Goal: Task Accomplishment & Management: Complete application form

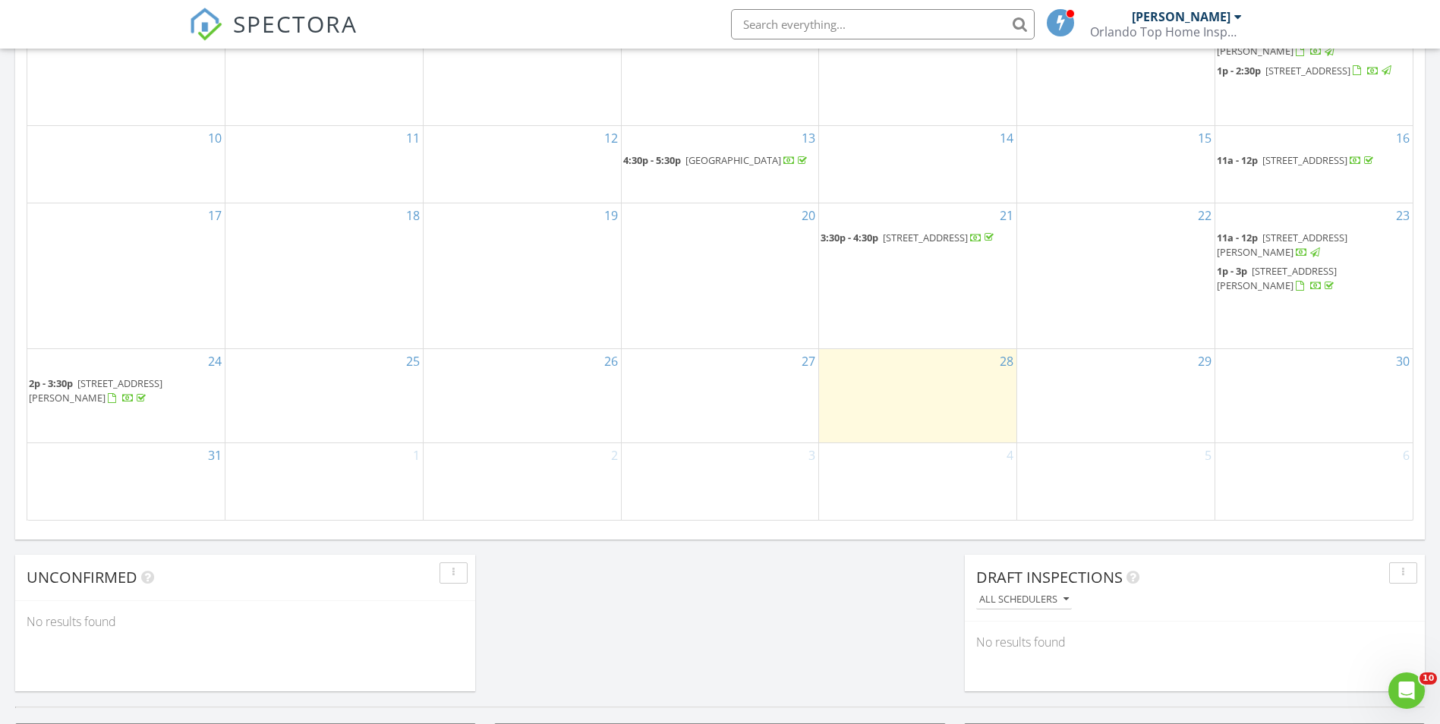
scroll to position [861, 0]
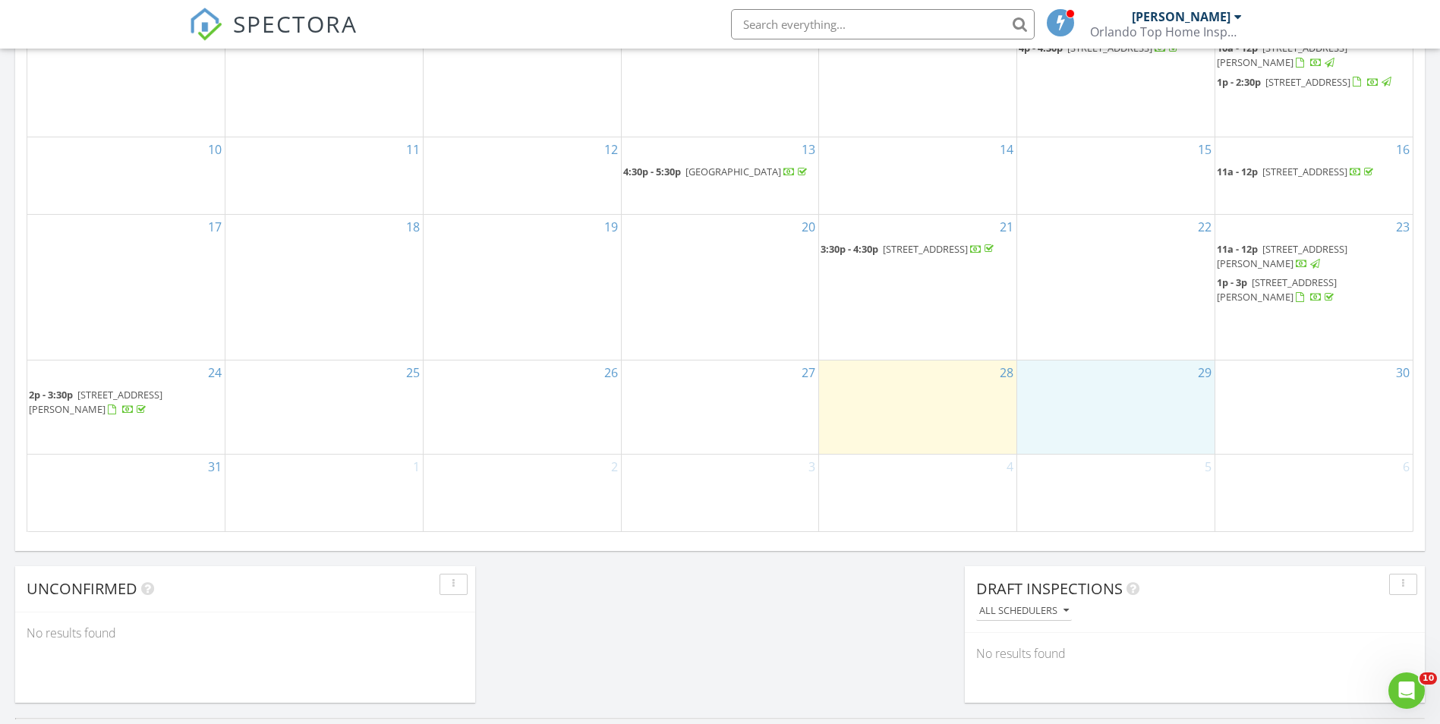
click at [1073, 400] on div "29" at bounding box center [1115, 407] width 197 height 93
click at [1110, 336] on link "Inspection" at bounding box center [1115, 336] width 78 height 24
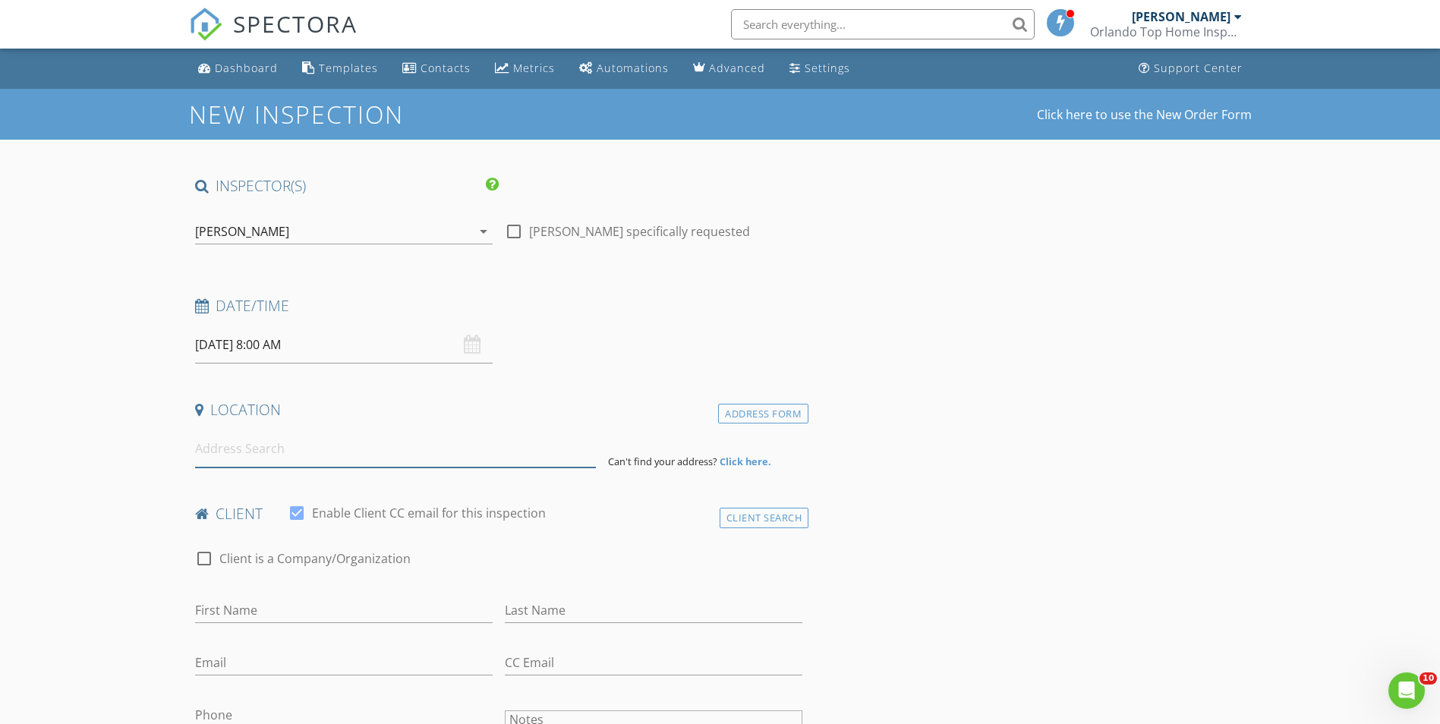
click at [260, 449] on input at bounding box center [395, 448] width 401 height 37
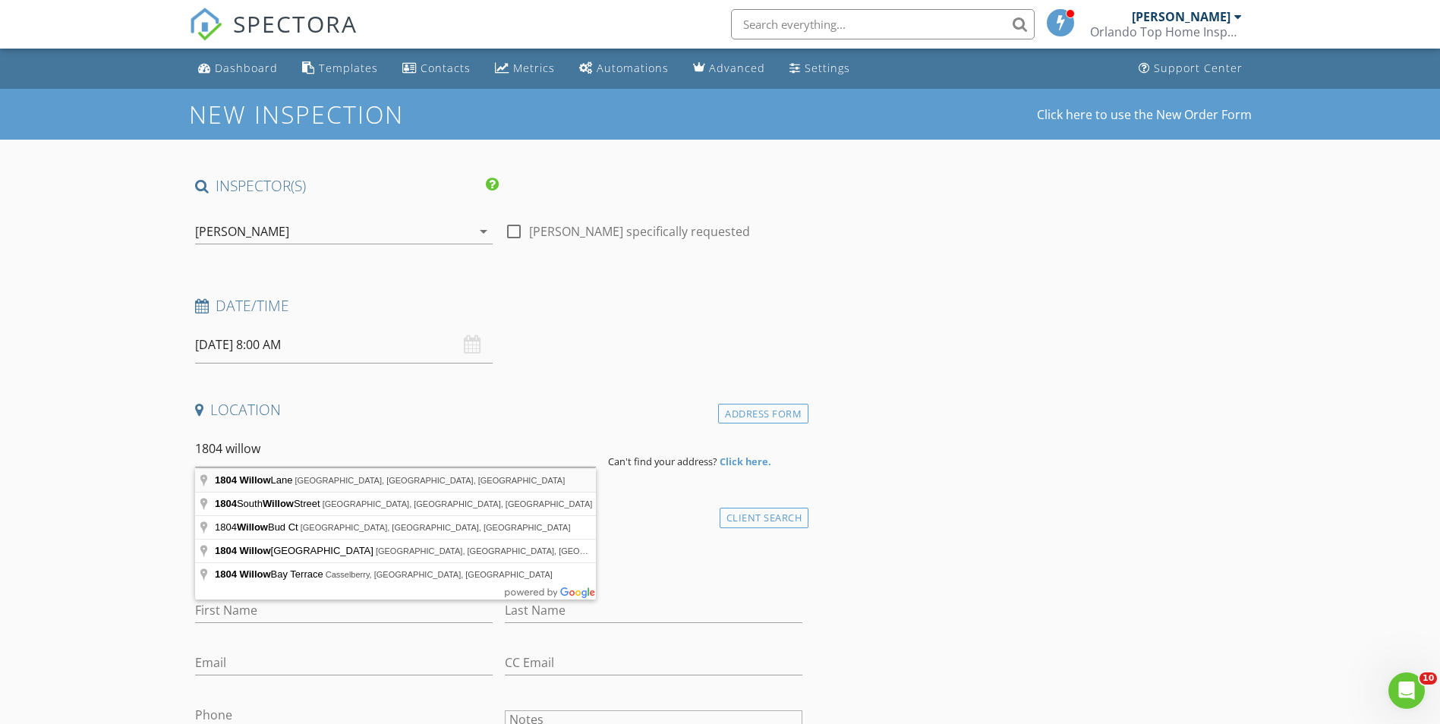
type input "[STREET_ADDRESS]"
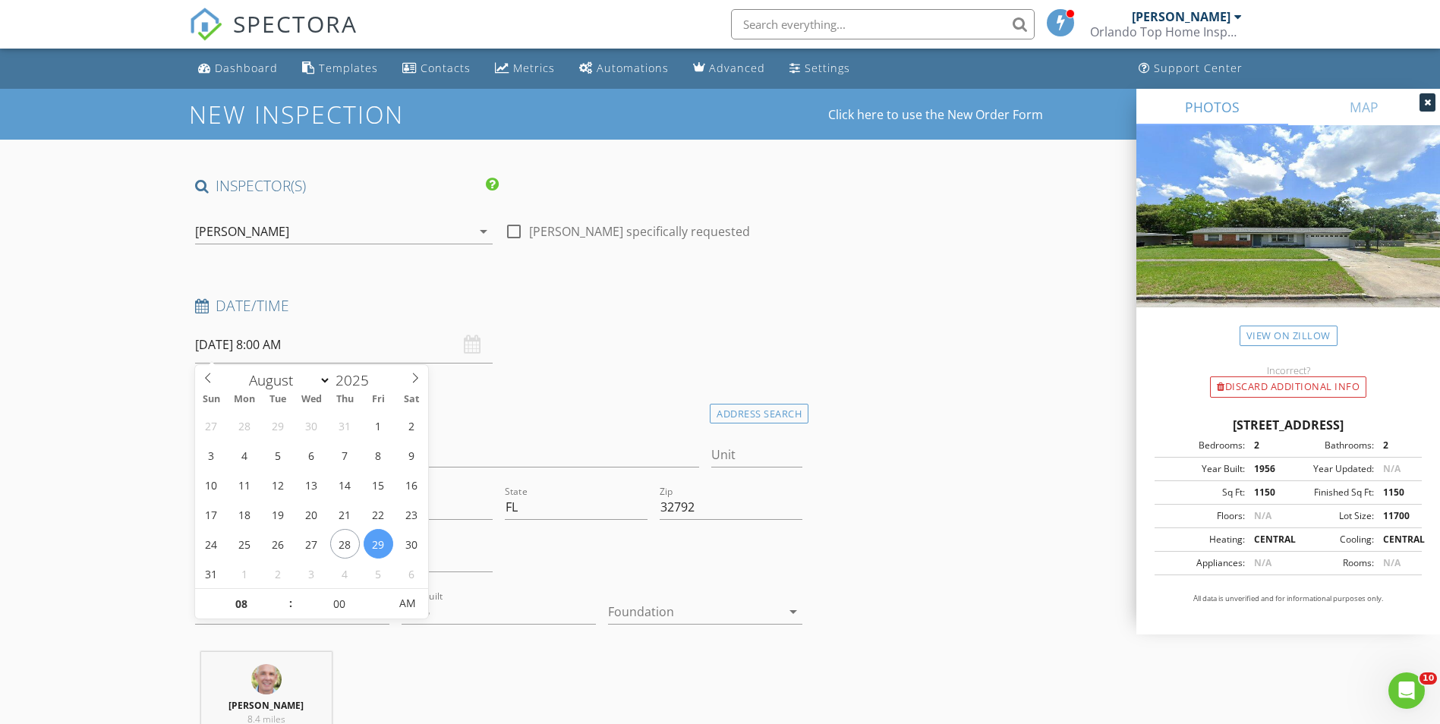
click at [323, 351] on input "[DATE] 8:00 AM" at bounding box center [344, 344] width 298 height 37
type input "09"
type input "[DATE] 9:00 AM"
click at [283, 593] on span at bounding box center [283, 596] width 11 height 15
type input "10"
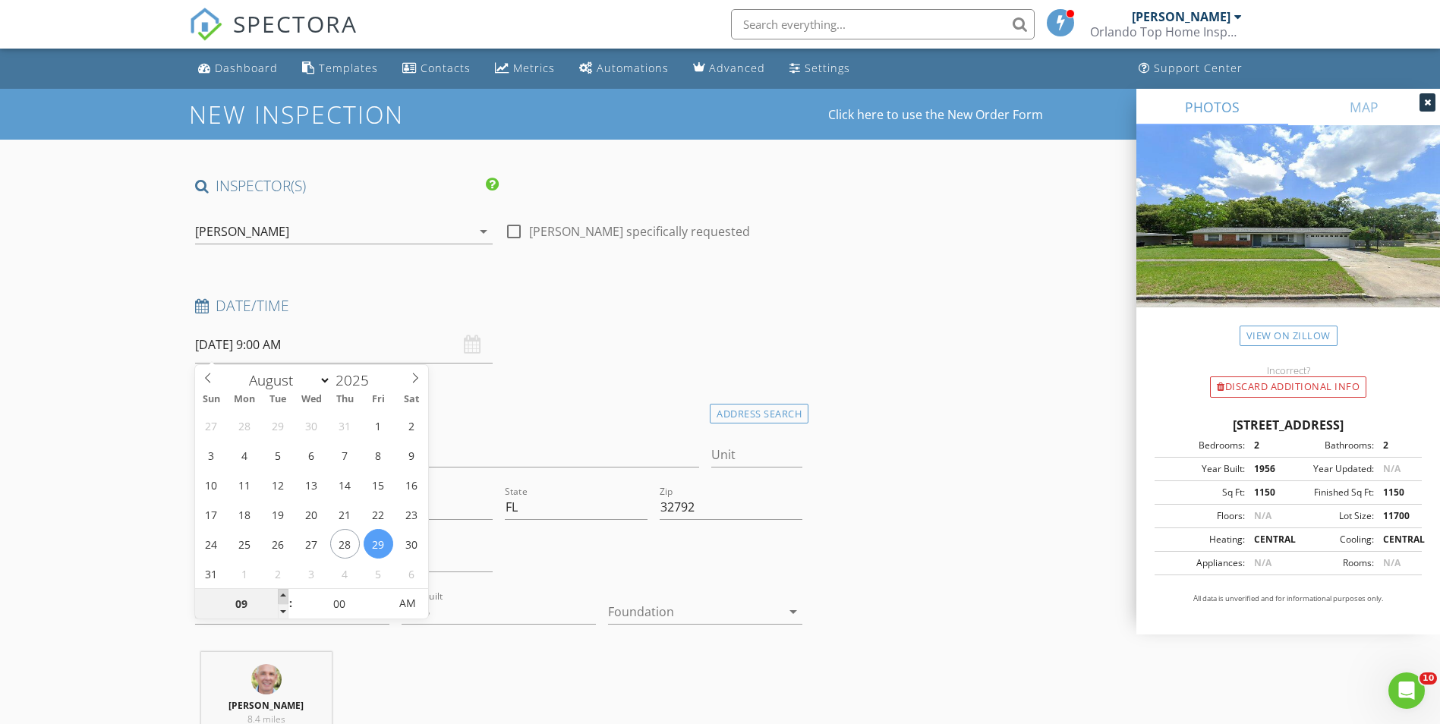
type input "[DATE] 10:00 AM"
click at [283, 593] on span at bounding box center [283, 596] width 11 height 15
type input "11"
type input "[DATE] 11:00 AM"
click at [283, 593] on span at bounding box center [283, 596] width 11 height 15
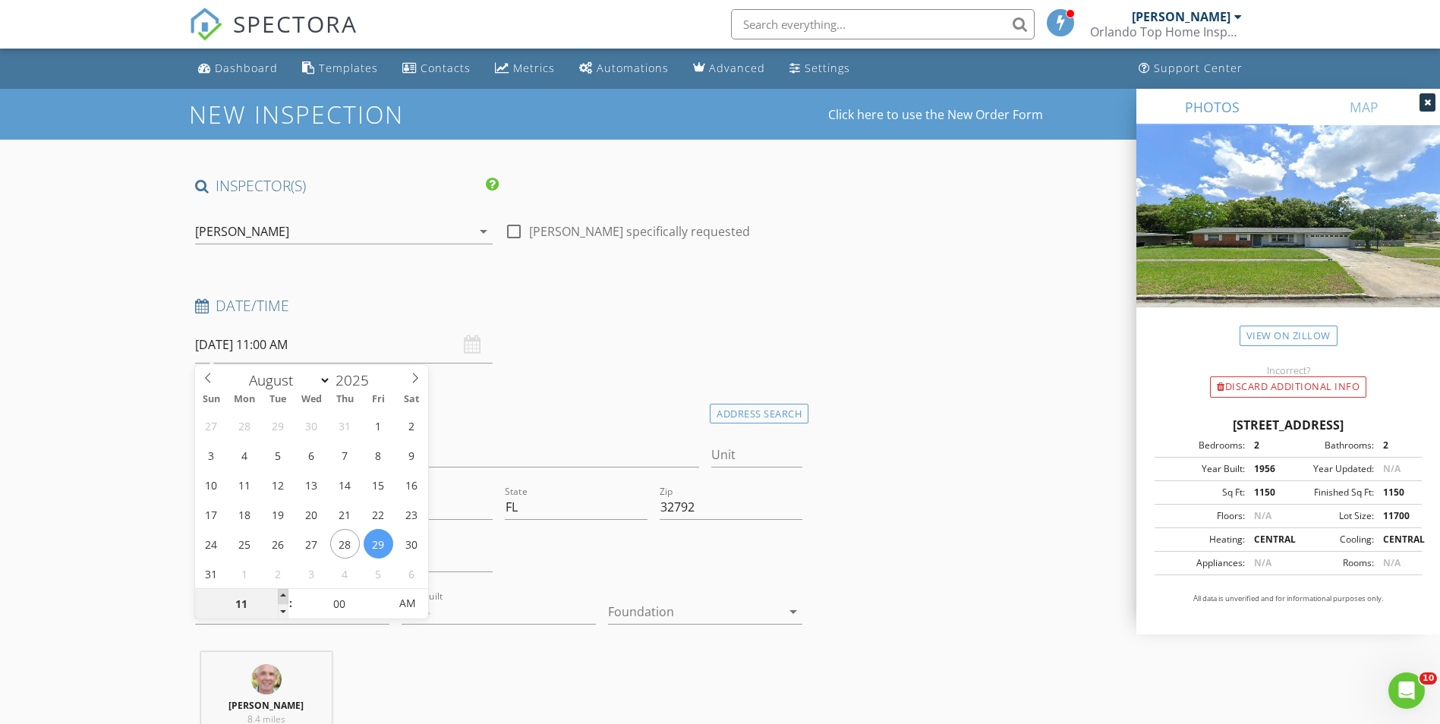
type input "12"
type input "[DATE] 12:00 PM"
click at [283, 593] on span at bounding box center [283, 596] width 11 height 15
type input "01"
type input "[DATE] 1:00 PM"
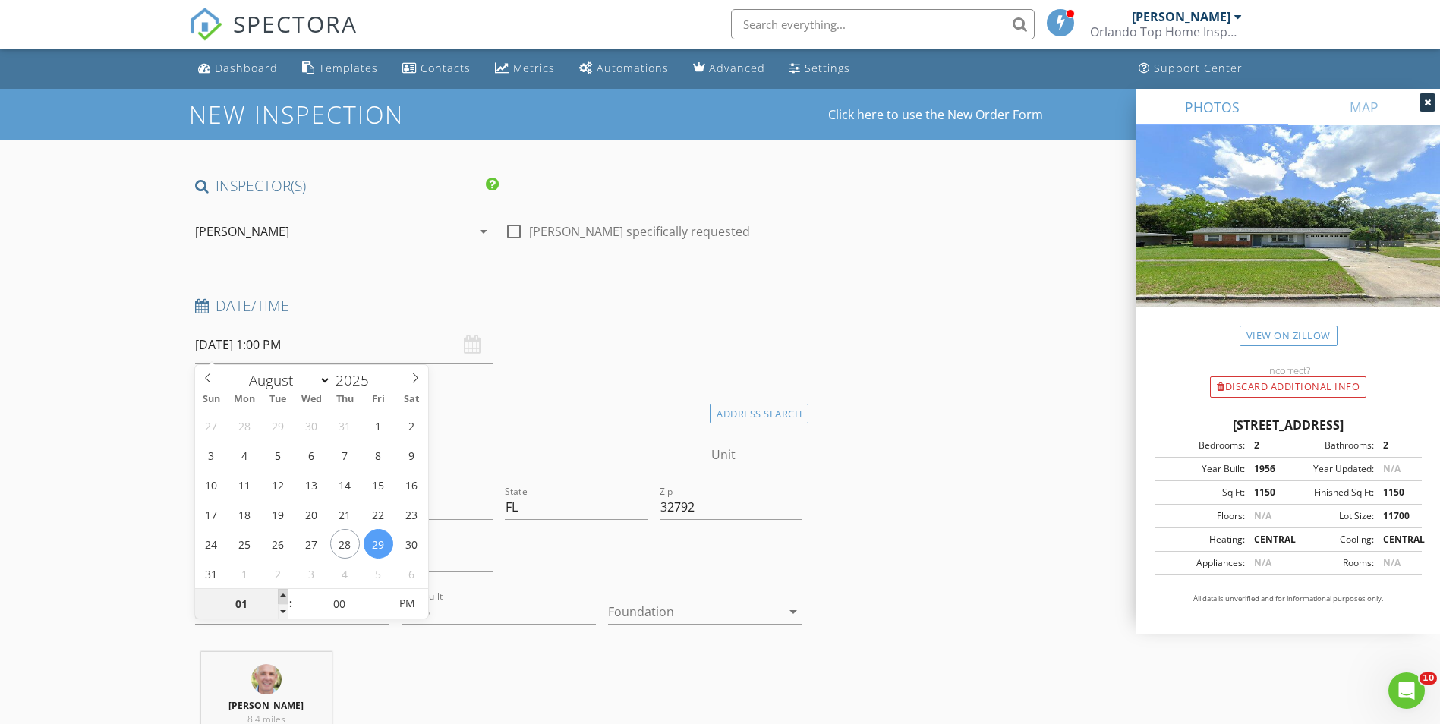
click at [283, 593] on span at bounding box center [283, 596] width 11 height 15
type input "02"
type input "[DATE] 2:00 PM"
click at [283, 593] on span at bounding box center [283, 596] width 11 height 15
type input "03"
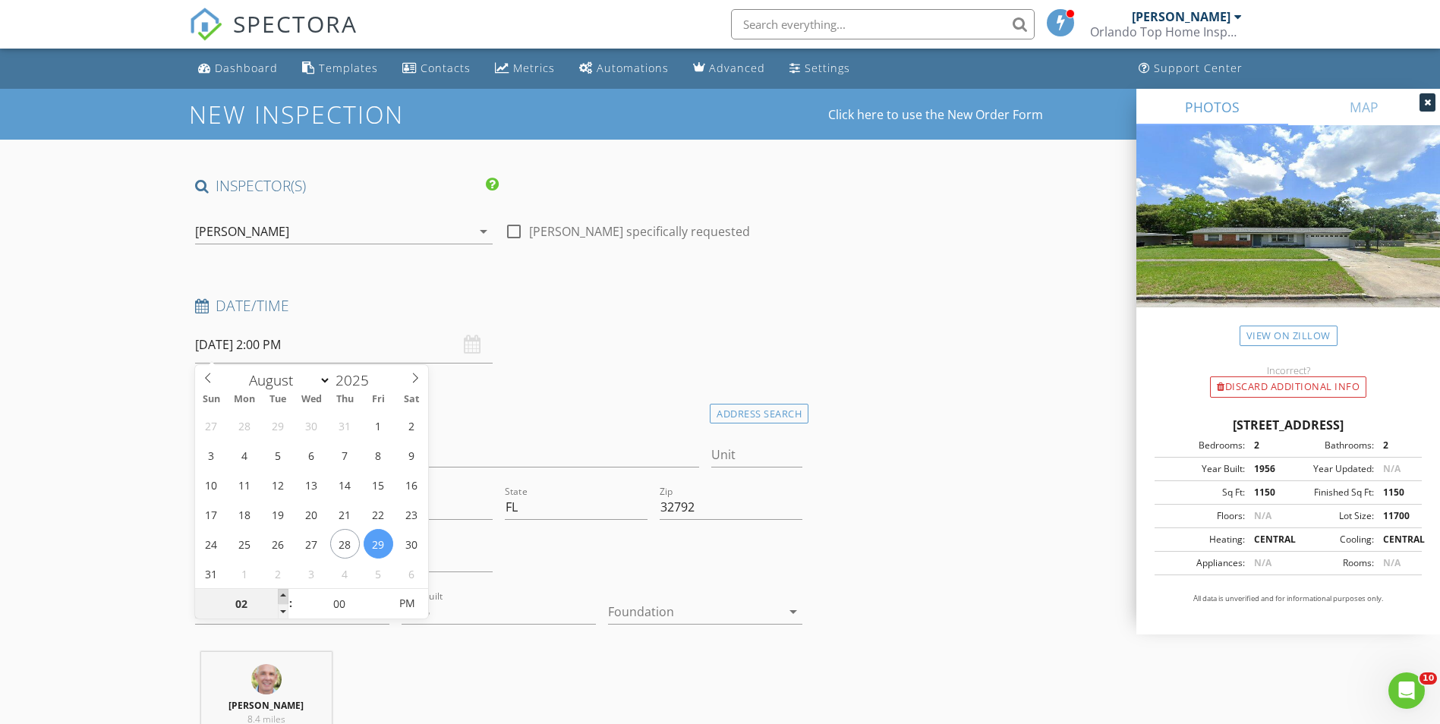
type input "[DATE] 3:00 PM"
click at [283, 593] on span at bounding box center [283, 596] width 11 height 15
type input "04"
type input "[DATE] 4:00 PM"
click at [283, 593] on span at bounding box center [283, 596] width 11 height 15
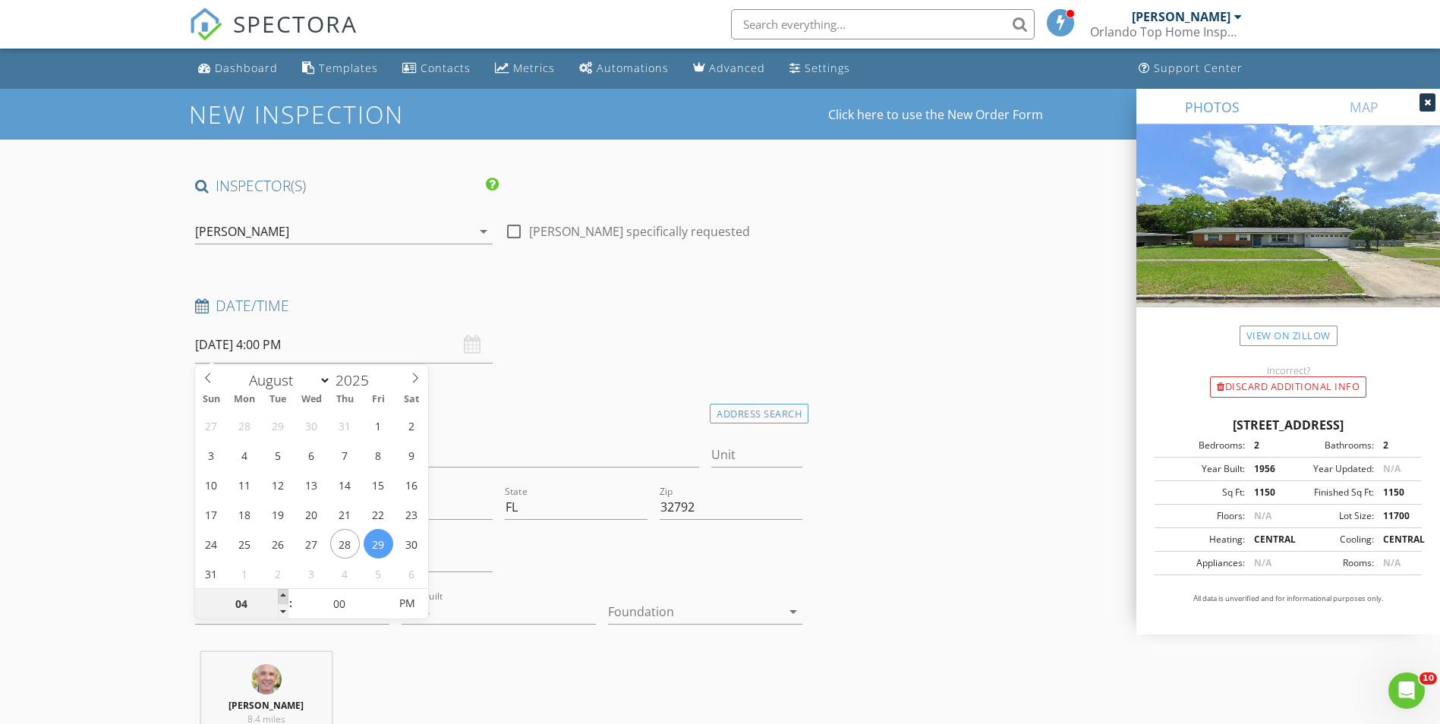
type input "05"
type input "[DATE] 5:00 PM"
click at [283, 593] on span at bounding box center [283, 596] width 11 height 15
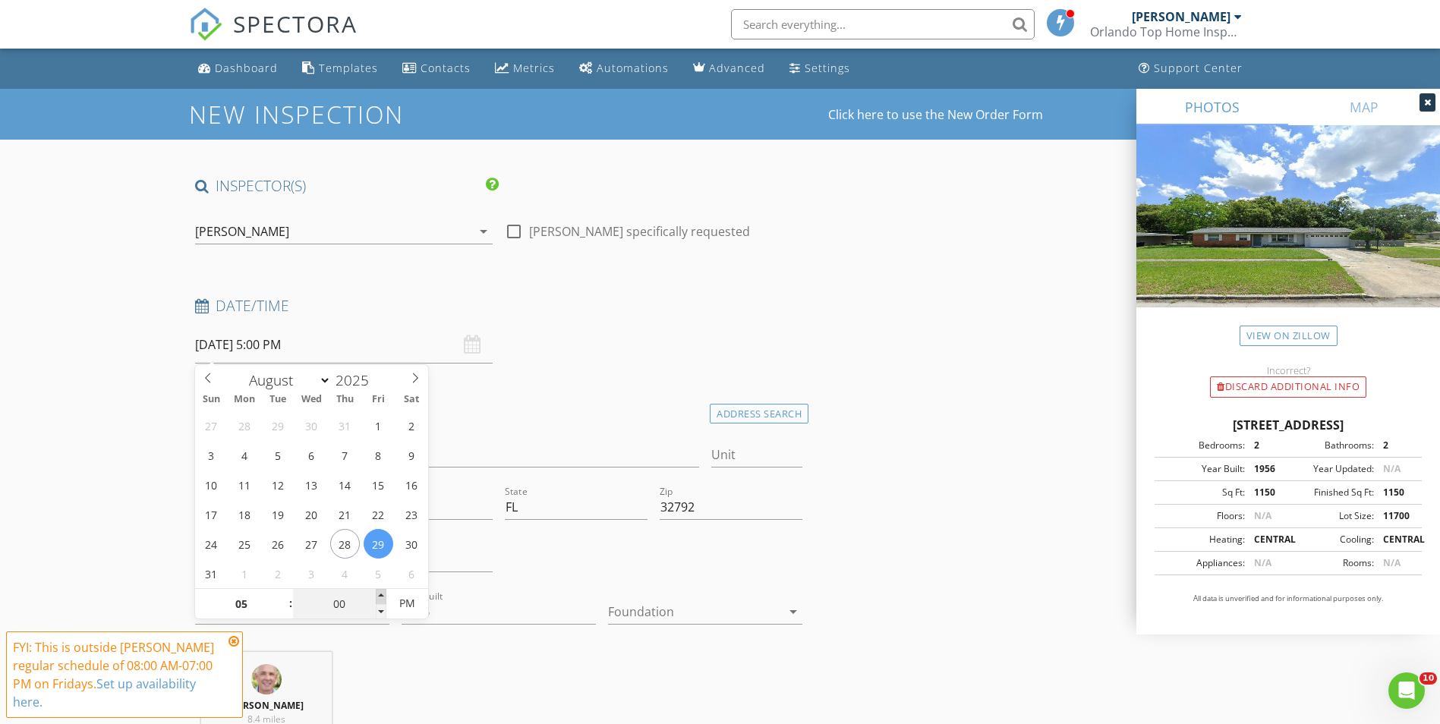
type input "05"
type input "[DATE] 5:05 PM"
click at [376, 596] on span at bounding box center [381, 596] width 11 height 15
type input "10"
type input "[DATE] 5:10 PM"
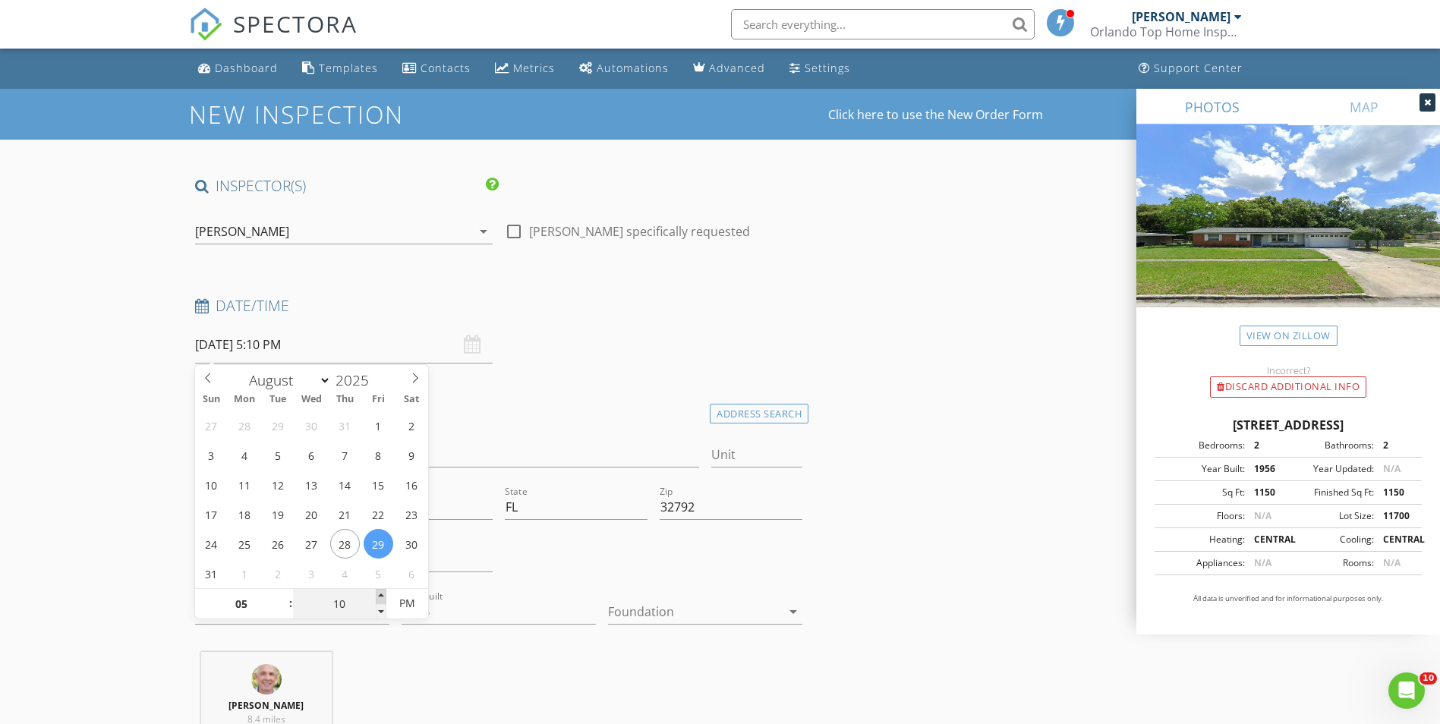
click at [376, 596] on span at bounding box center [381, 596] width 11 height 15
type input "15"
type input "[DATE] 5:15 PM"
click at [376, 596] on span at bounding box center [381, 596] width 11 height 15
type input "20"
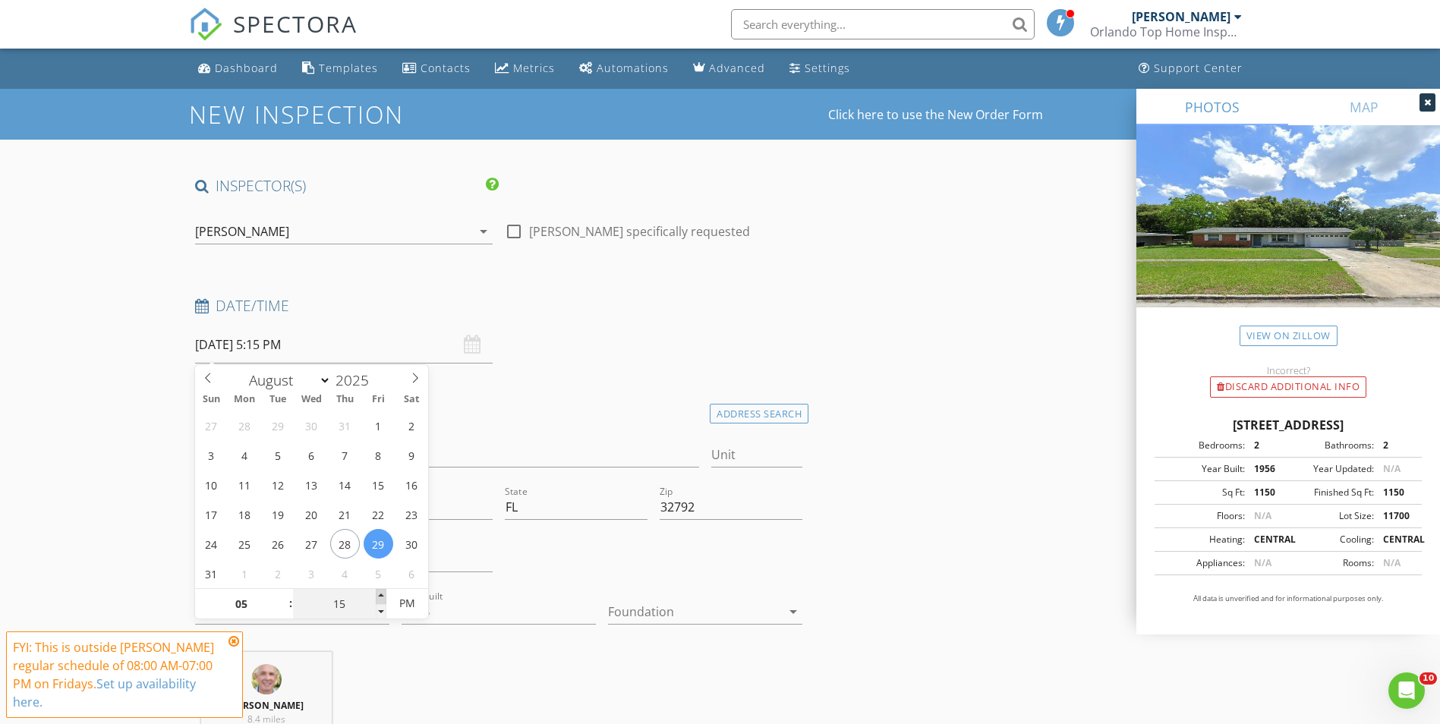
type input "[DATE] 5:20 PM"
click at [376, 596] on span at bounding box center [381, 596] width 11 height 15
type input "25"
type input "[DATE] 5:25 PM"
click at [376, 596] on span at bounding box center [381, 596] width 11 height 15
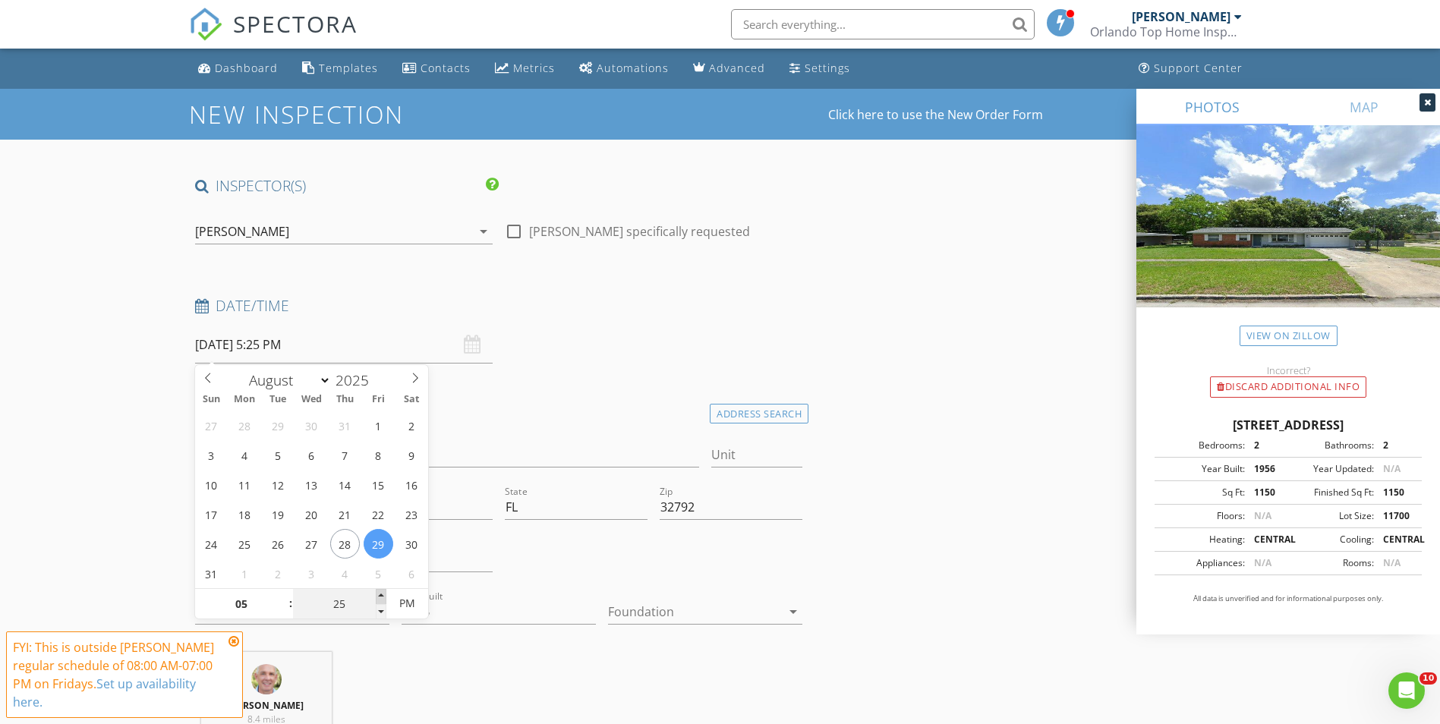
type input "30"
type input "[DATE] 5:30 PM"
click at [376, 596] on span at bounding box center [381, 596] width 11 height 15
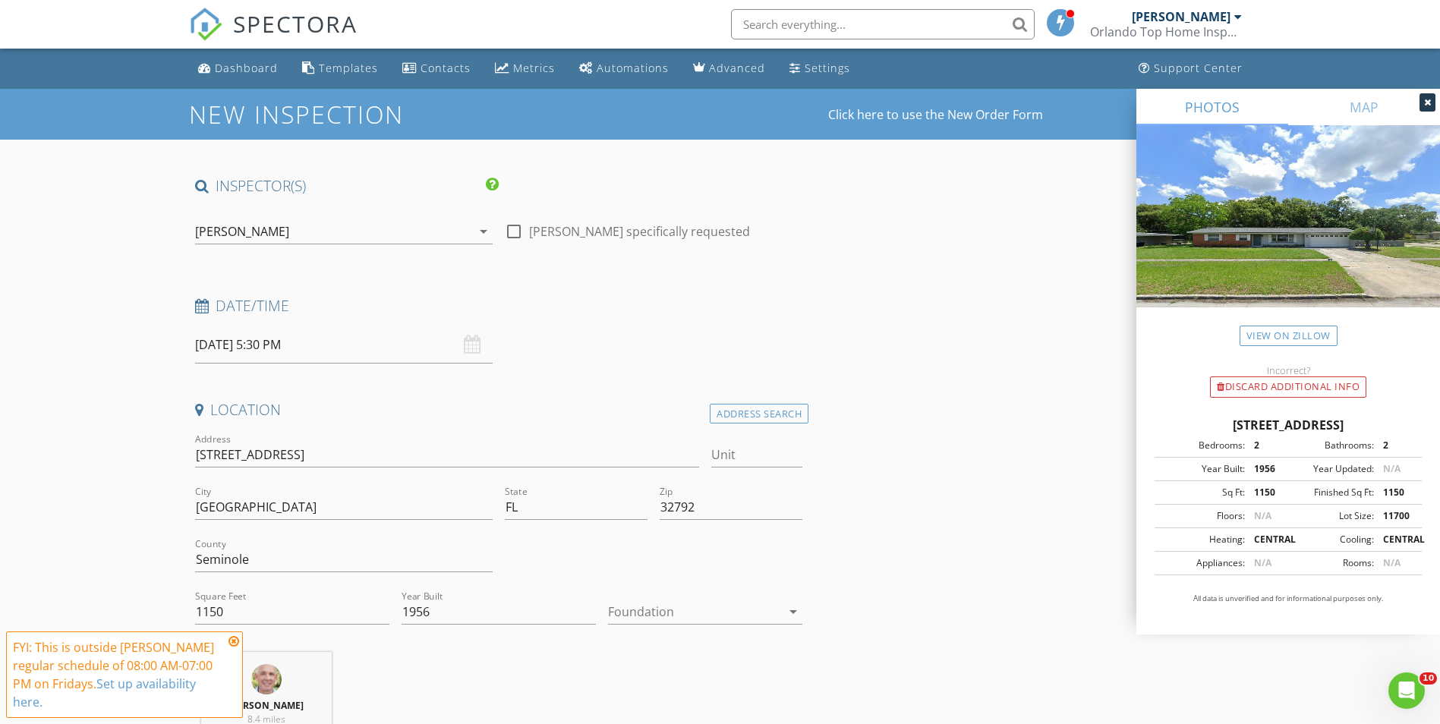
click at [230, 638] on icon at bounding box center [233, 641] width 11 height 12
click at [795, 609] on icon "arrow_drop_down" at bounding box center [793, 612] width 18 height 18
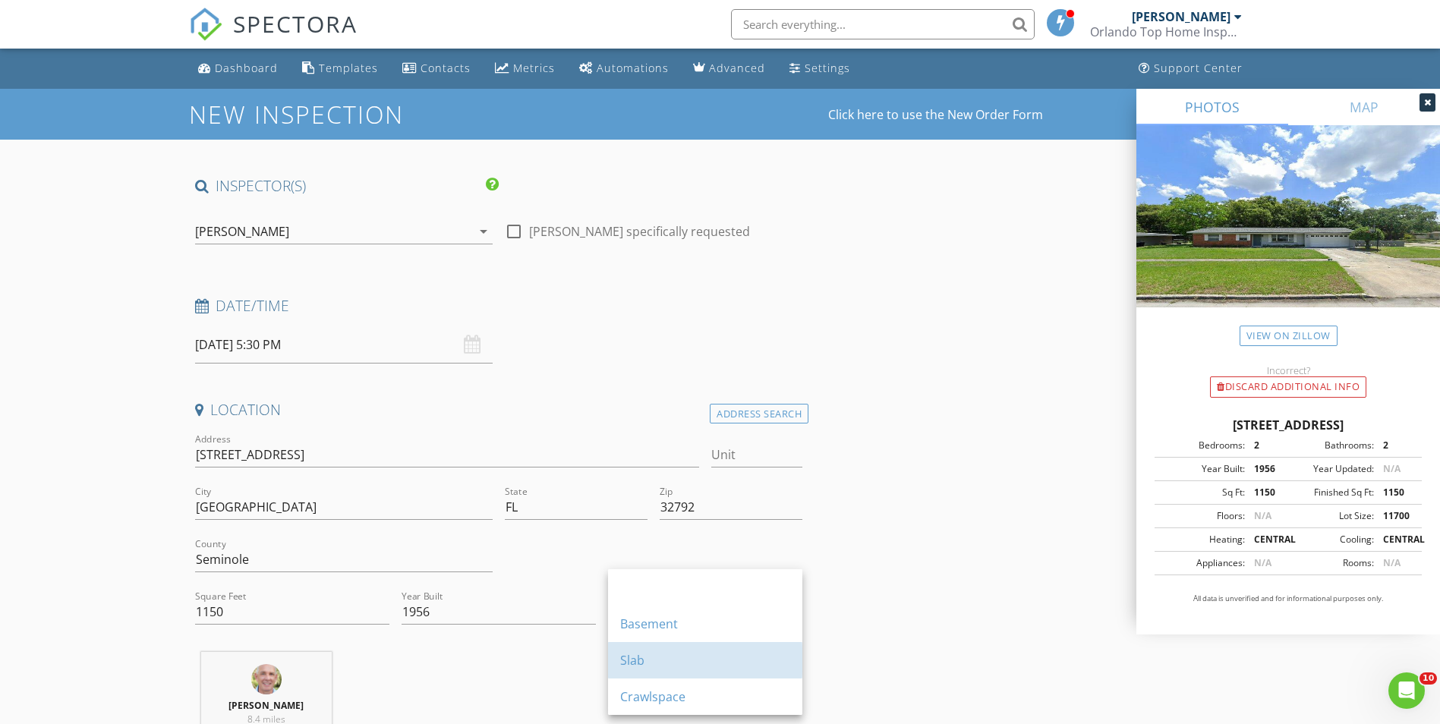
click at [661, 660] on div "Slab" at bounding box center [705, 660] width 170 height 18
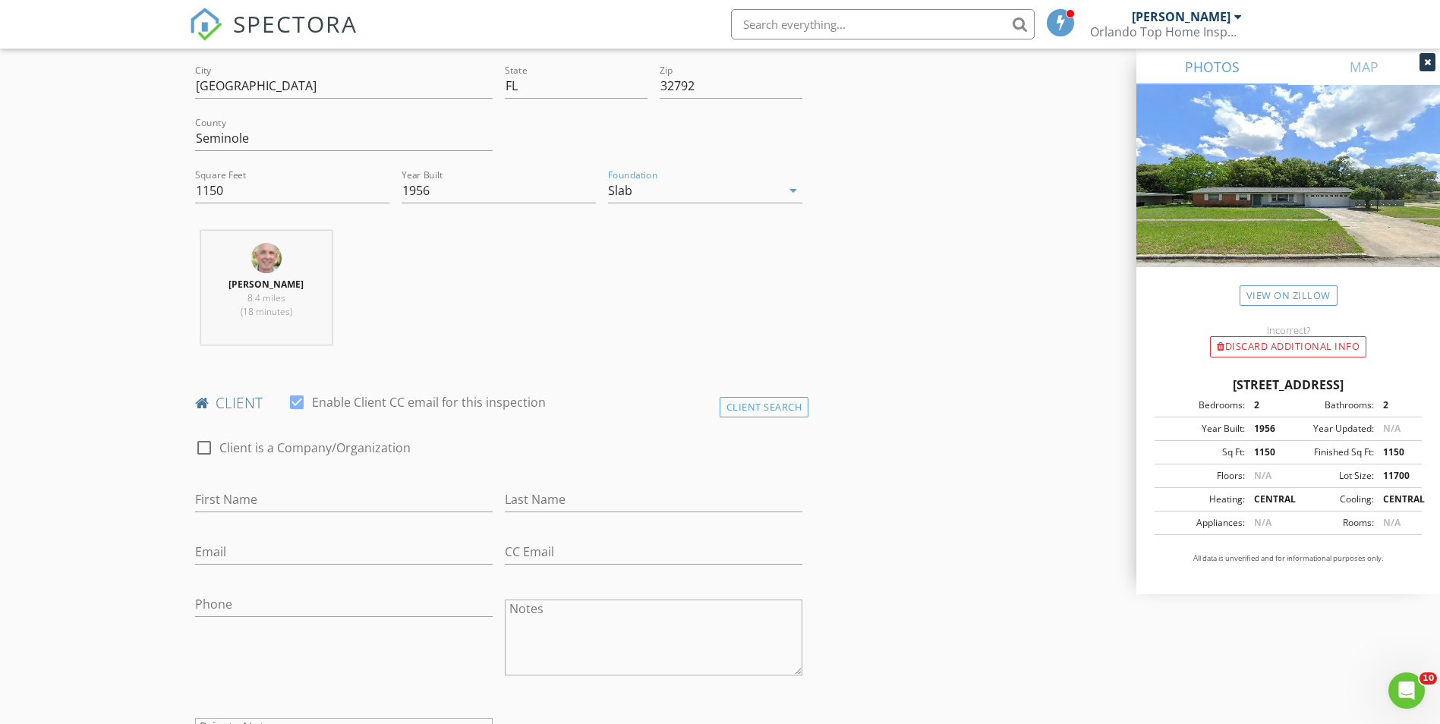
scroll to position [433, 0]
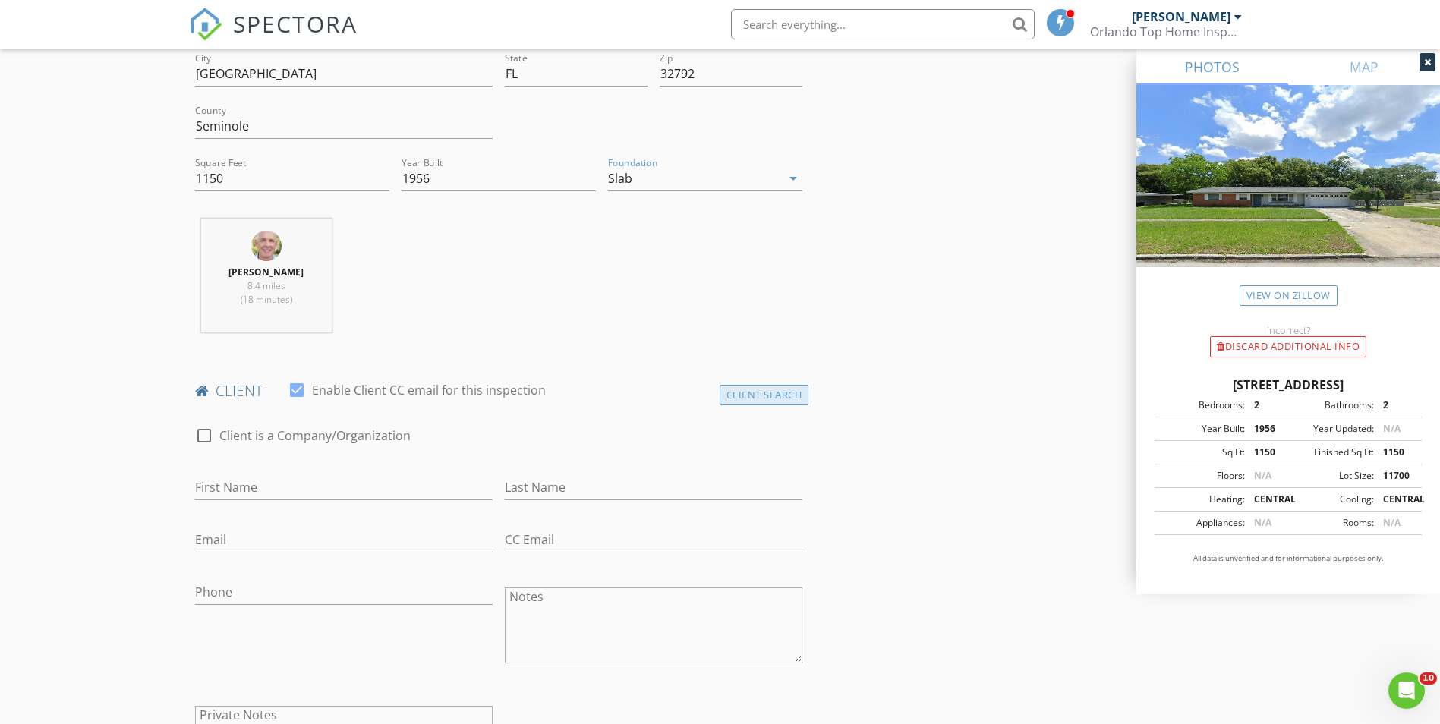
click at [733, 395] on div "Client Search" at bounding box center [765, 395] width 90 height 20
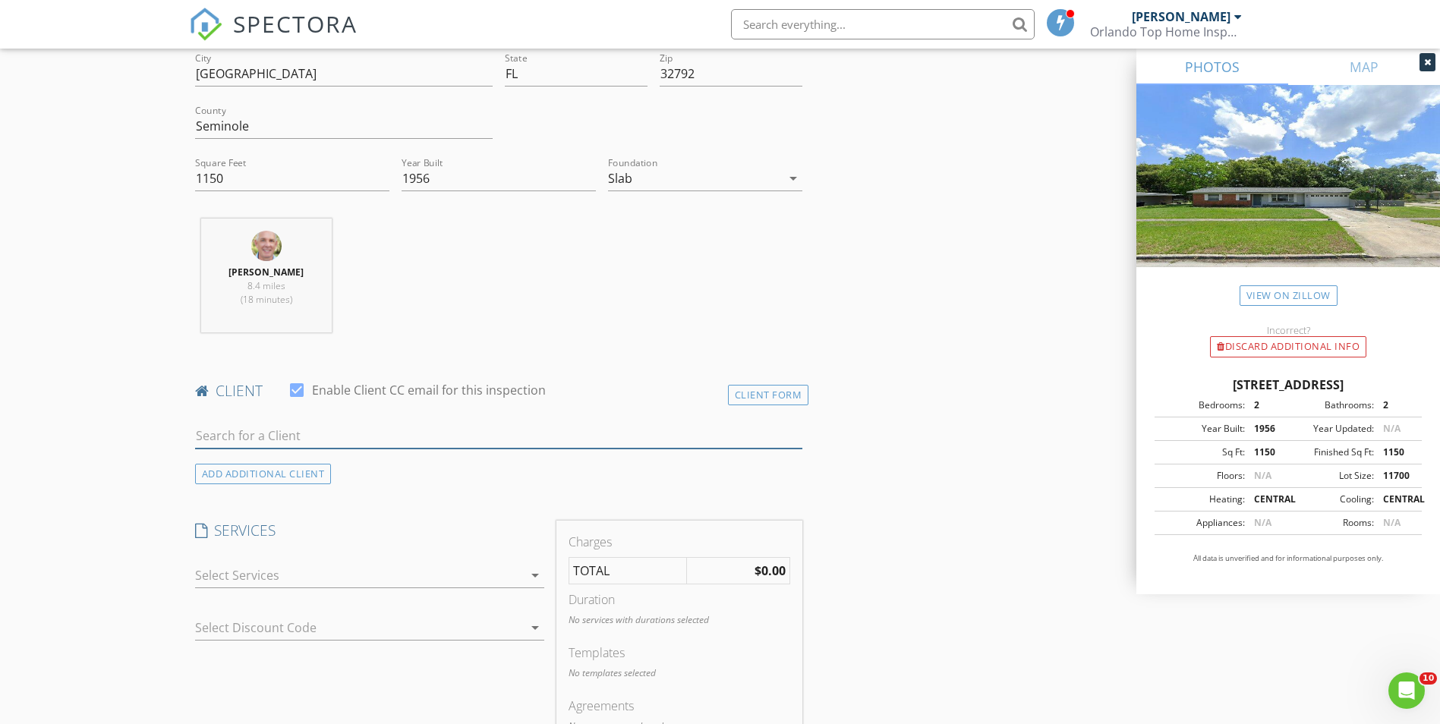
click at [217, 440] on input "text" at bounding box center [499, 436] width 608 height 25
type input "[DEMOGRAPHIC_DATA]"
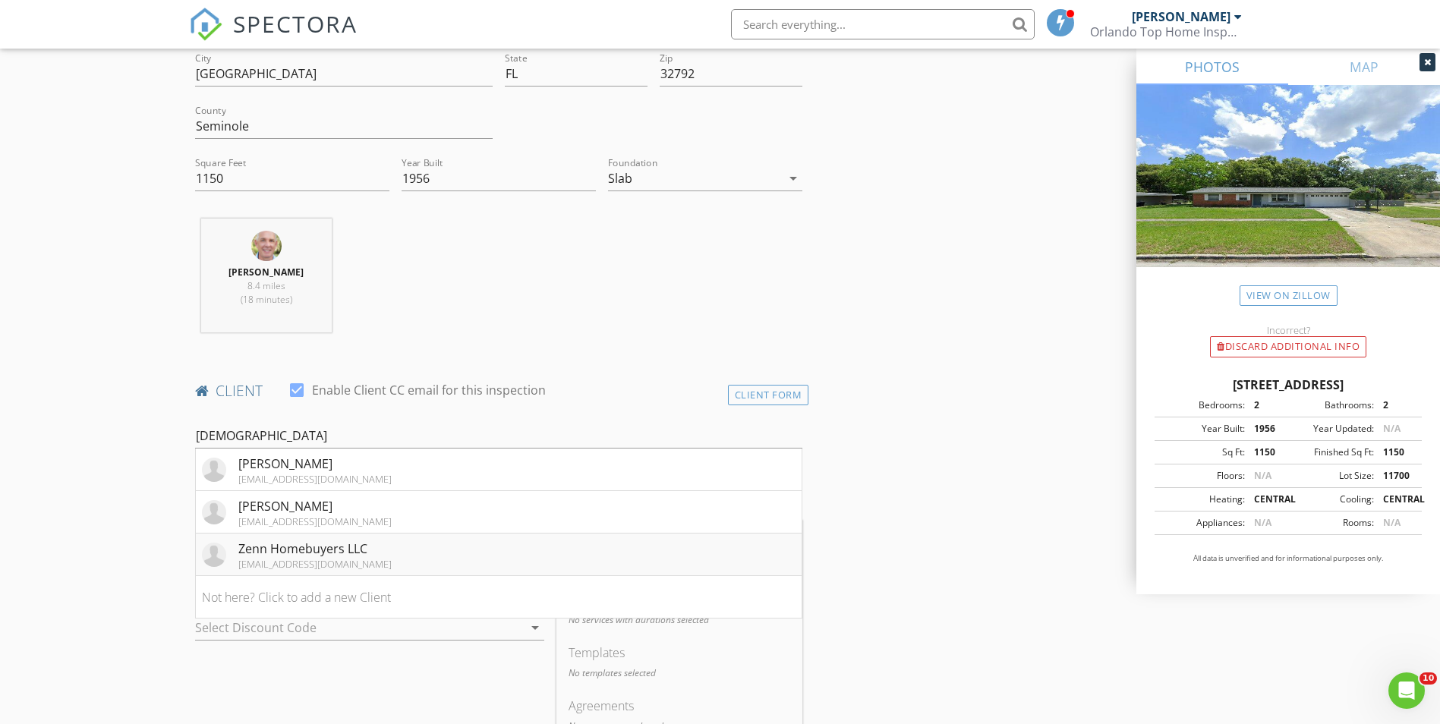
click at [286, 549] on div "Zenn Homebuyers LLC" at bounding box center [314, 549] width 153 height 18
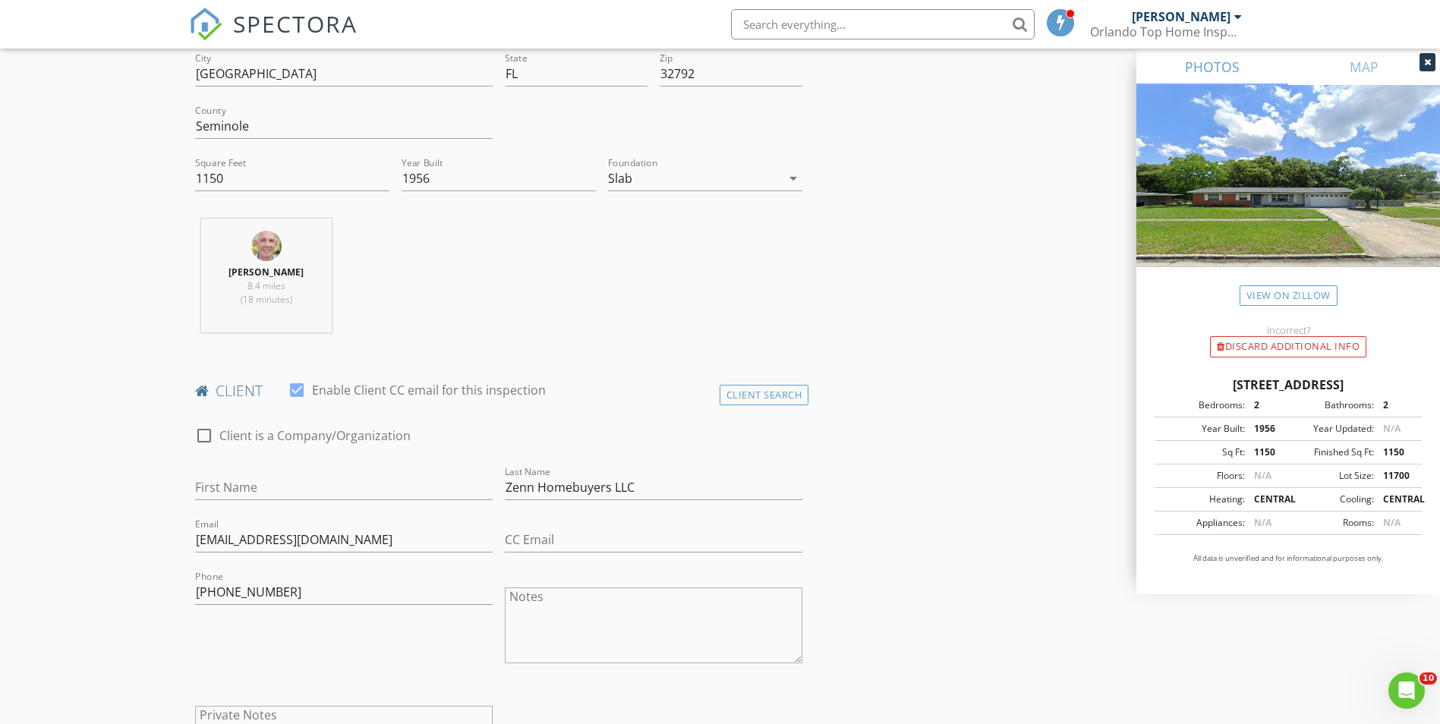
click at [206, 438] on div at bounding box center [204, 436] width 26 height 26
checkbox input "true"
click at [267, 480] on input "Enable Client CC email for this inspection" at bounding box center [499, 487] width 608 height 25
type input "Zenn Properties"
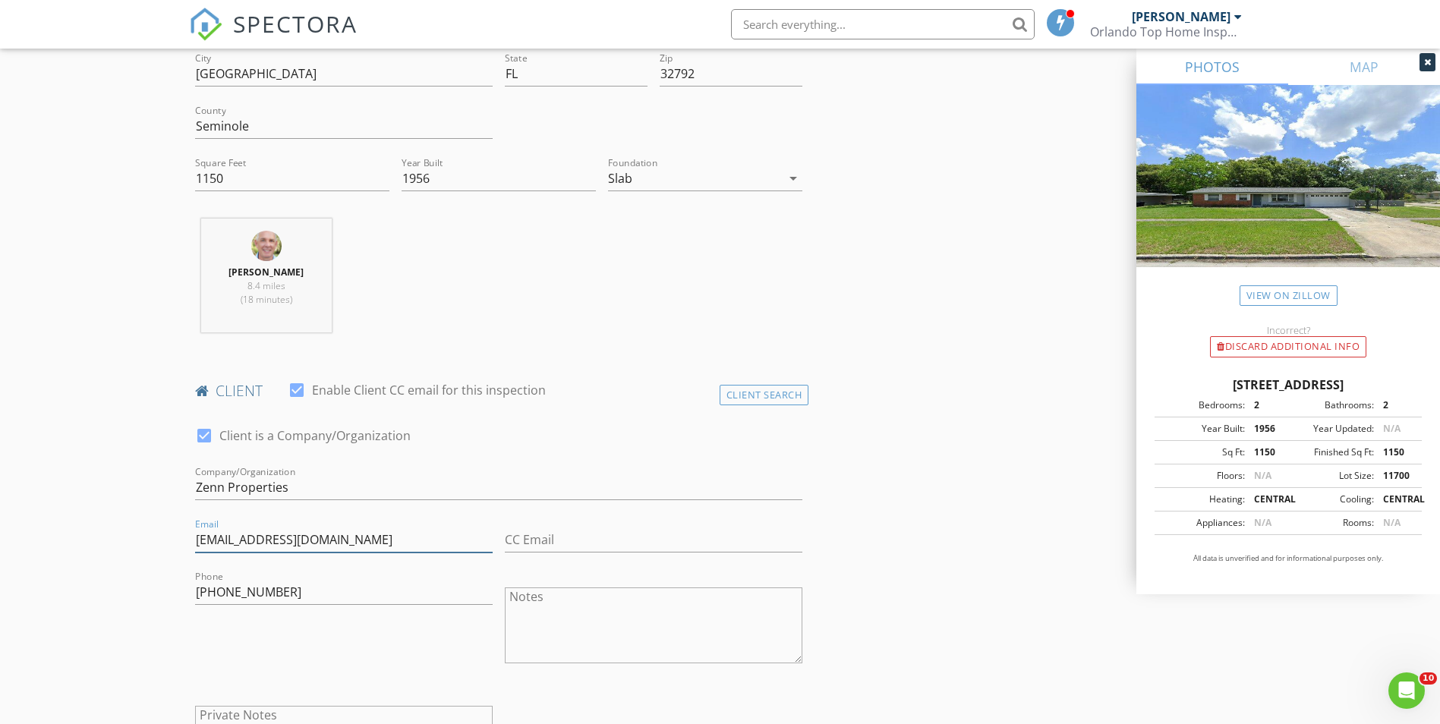
drag, startPoint x: 234, startPoint y: 540, endPoint x: 367, endPoint y: 548, distance: 133.1
click at [367, 548] on input "[EMAIL_ADDRESS][DOMAIN_NAME]" at bounding box center [344, 540] width 298 height 25
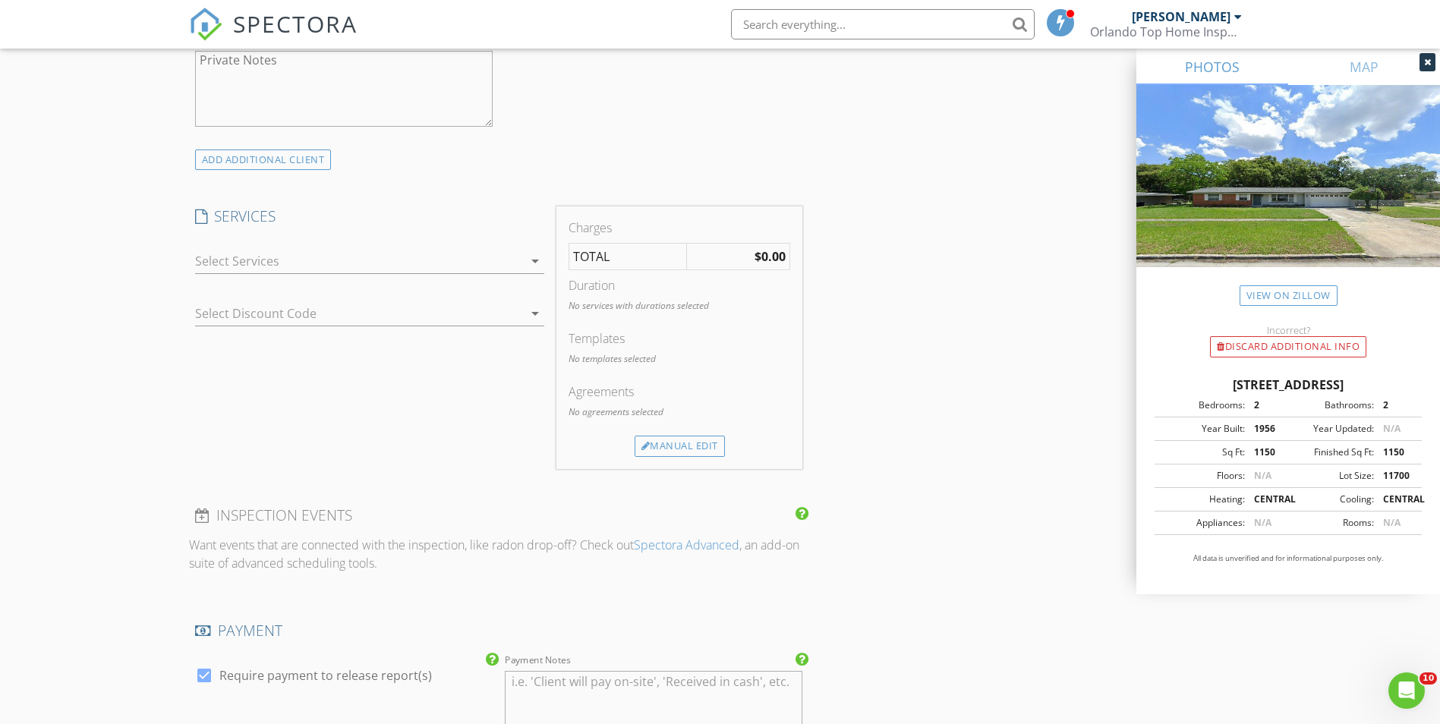
scroll to position [1104, 0]
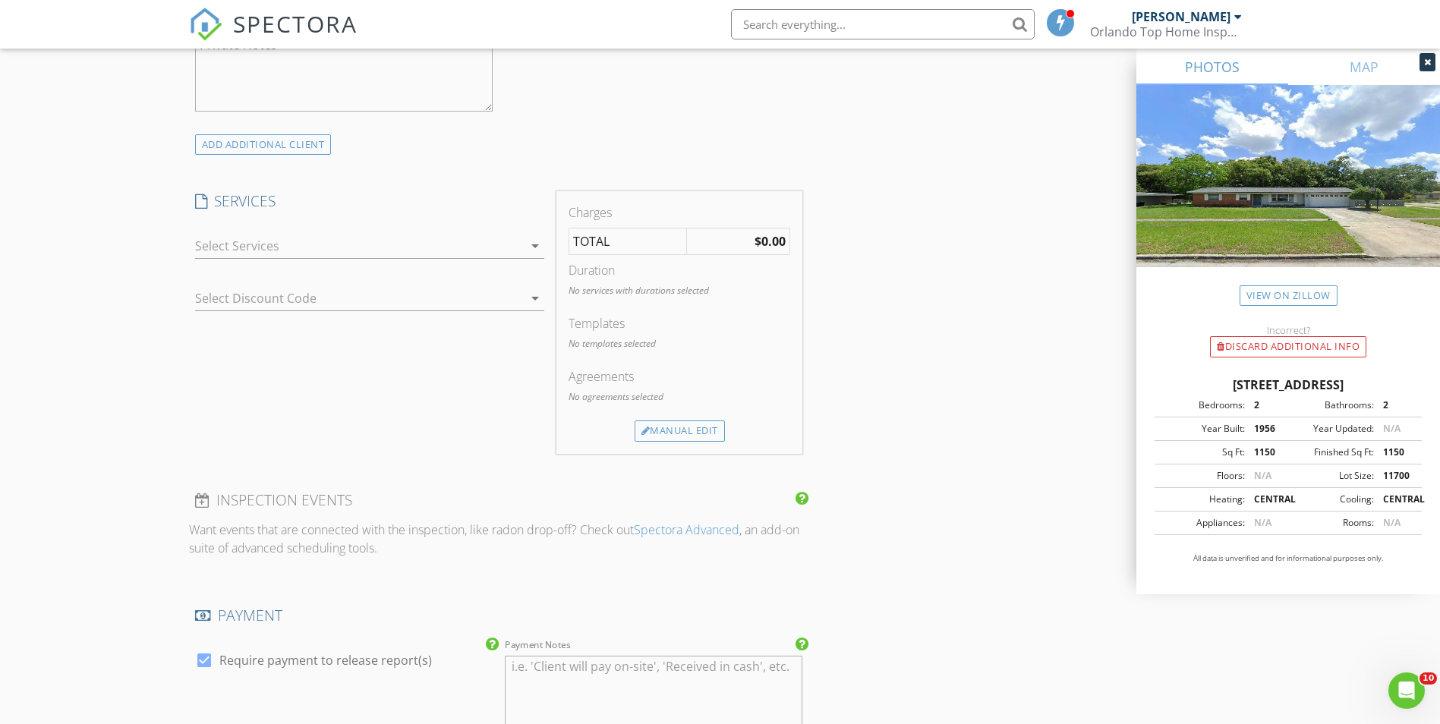
type input "[PERSON_NAME][EMAIL_ADDRESS][DOMAIN_NAME]"
click at [531, 248] on icon "arrow_drop_down" at bounding box center [535, 246] width 18 height 18
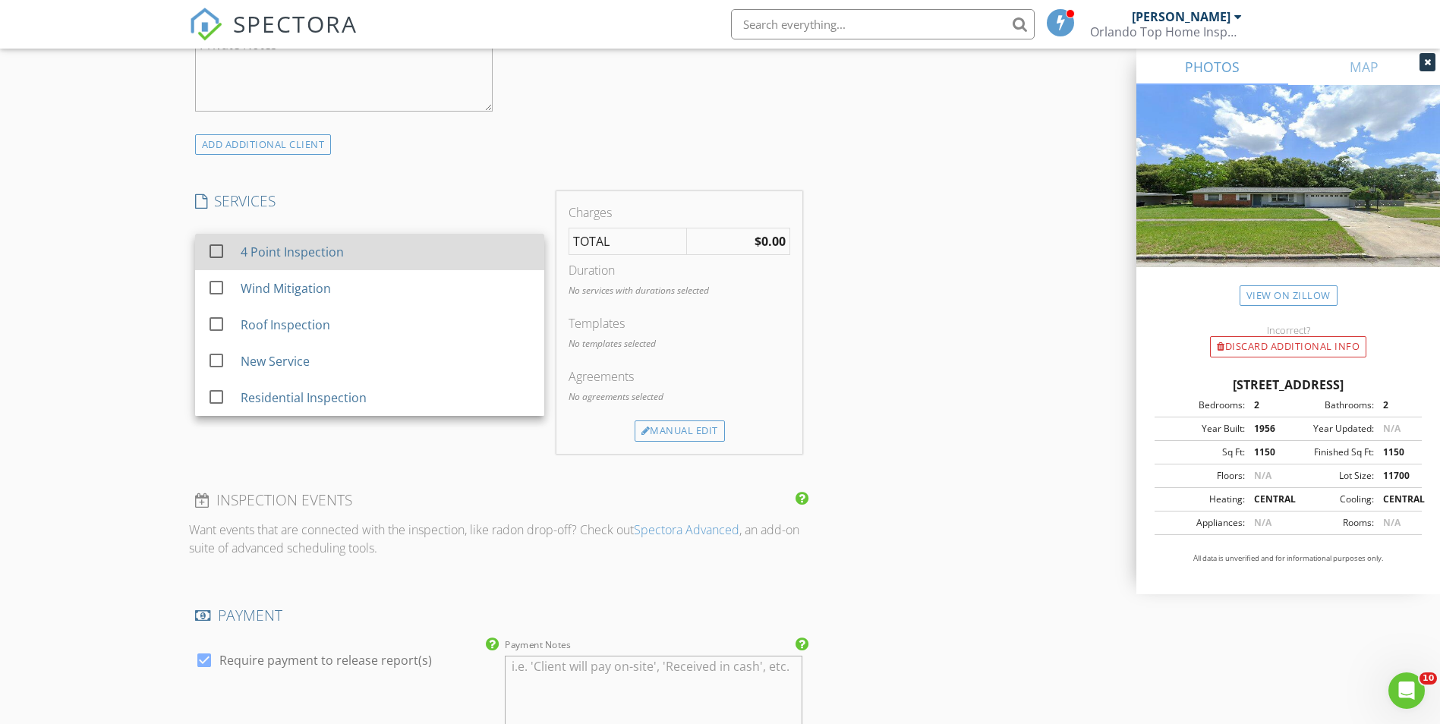
click at [213, 250] on div at bounding box center [216, 251] width 26 height 26
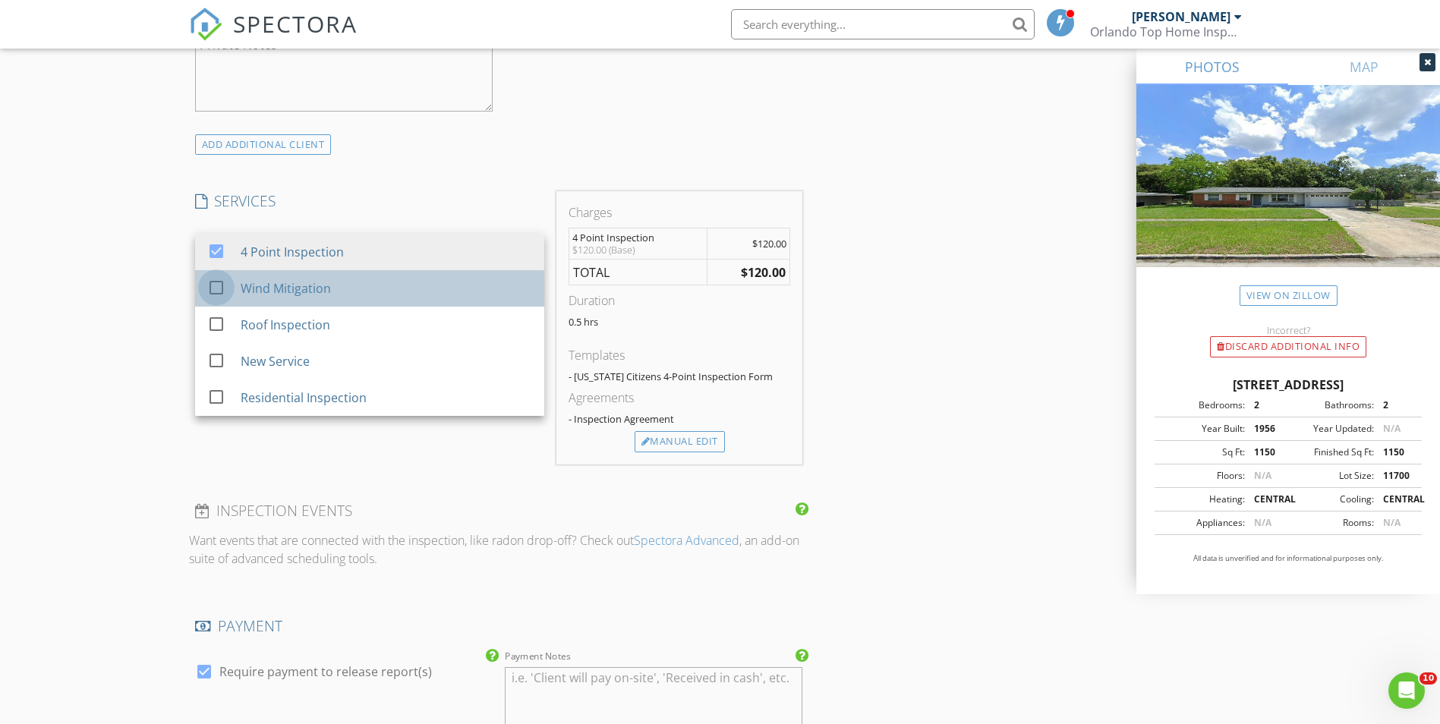
click at [215, 280] on div at bounding box center [216, 288] width 26 height 26
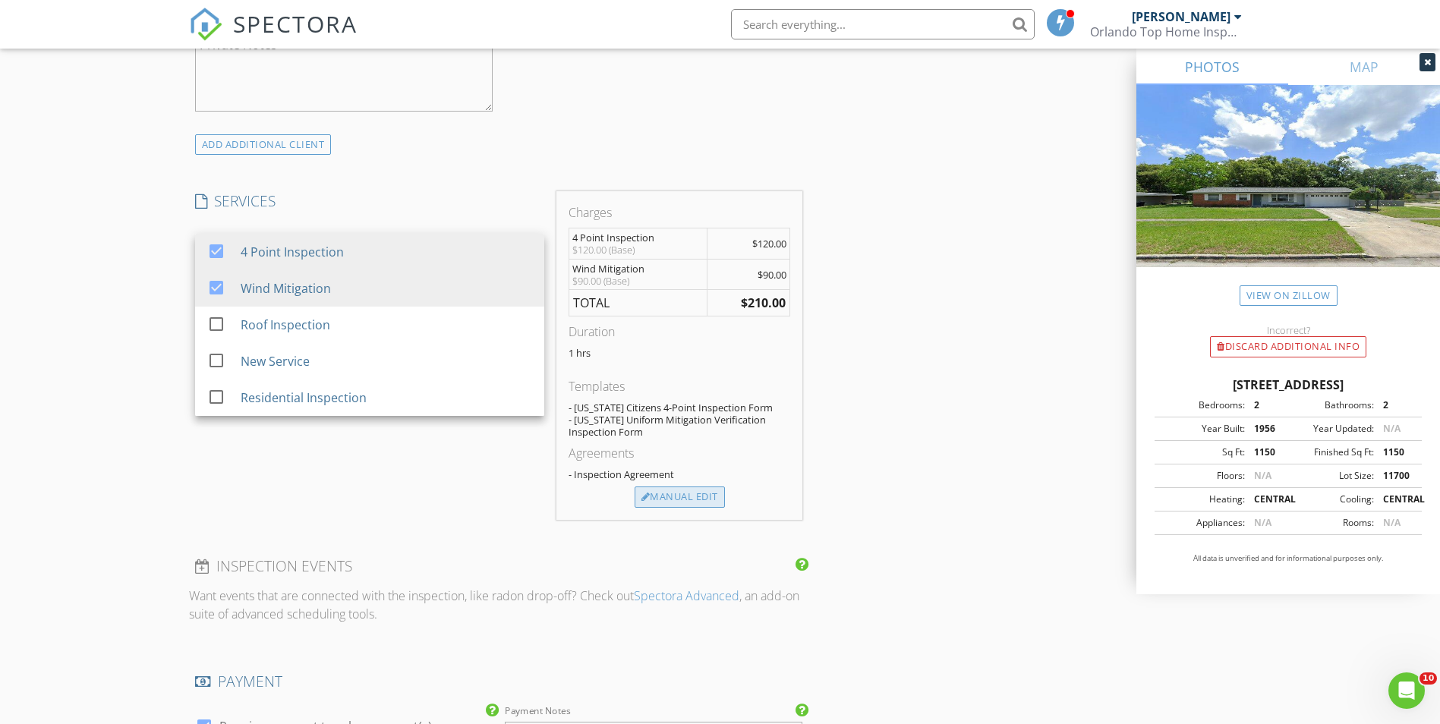
click at [685, 499] on div "Manual Edit" at bounding box center [680, 497] width 90 height 21
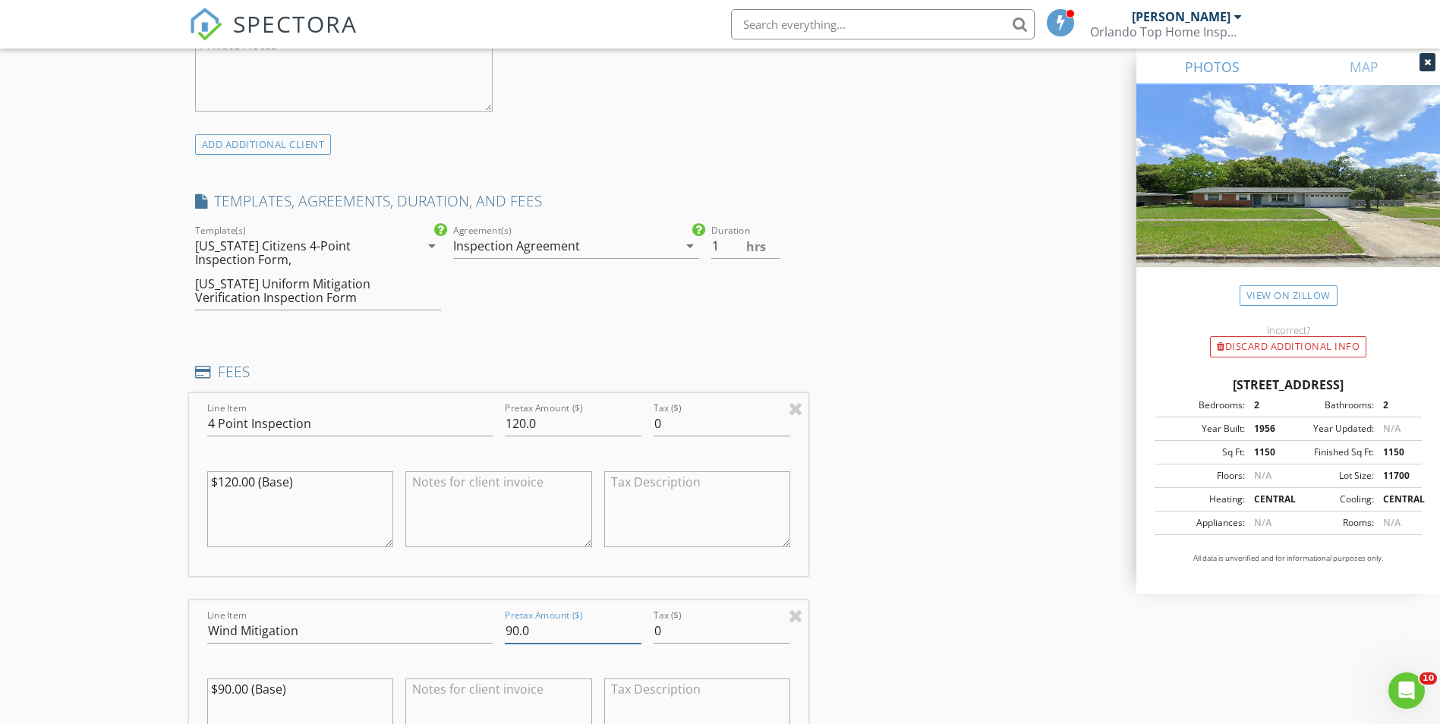
click at [506, 628] on input "90.0" at bounding box center [573, 631] width 137 height 25
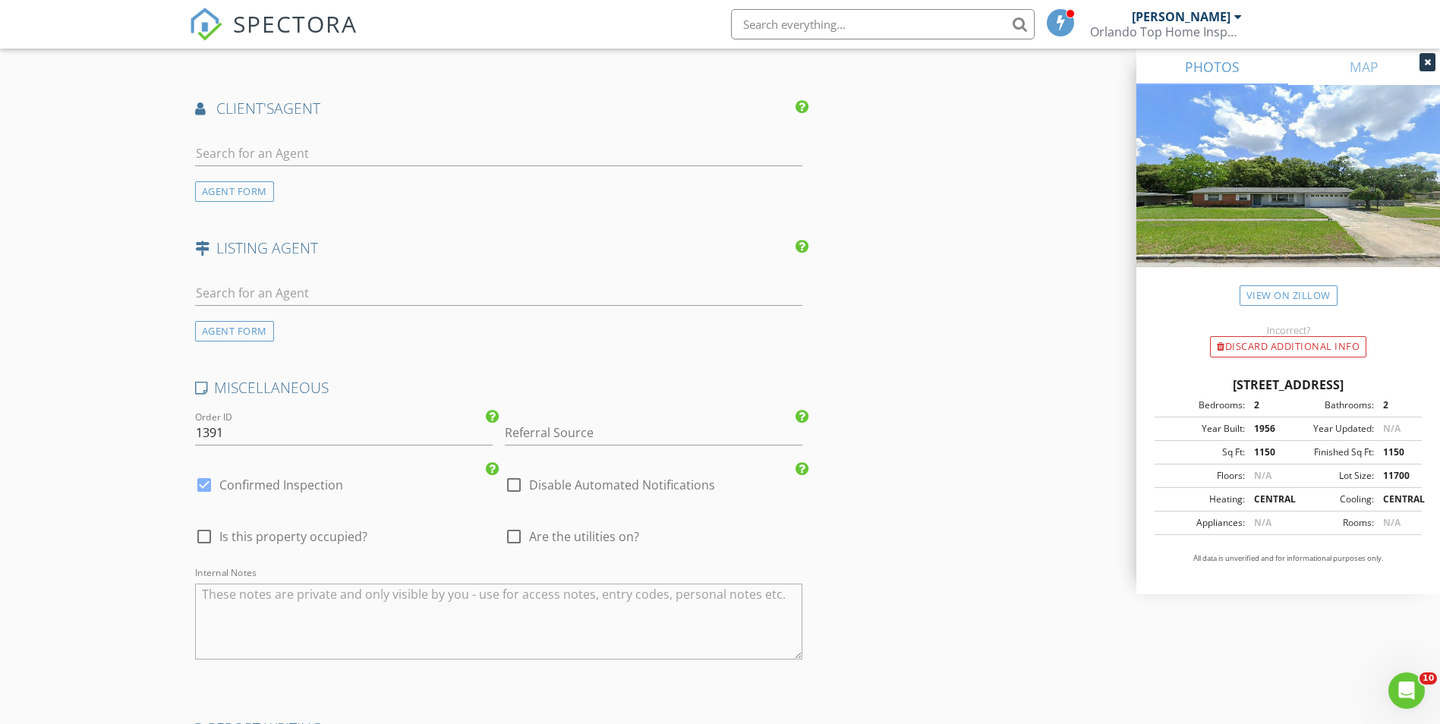
scroll to position [2454, 0]
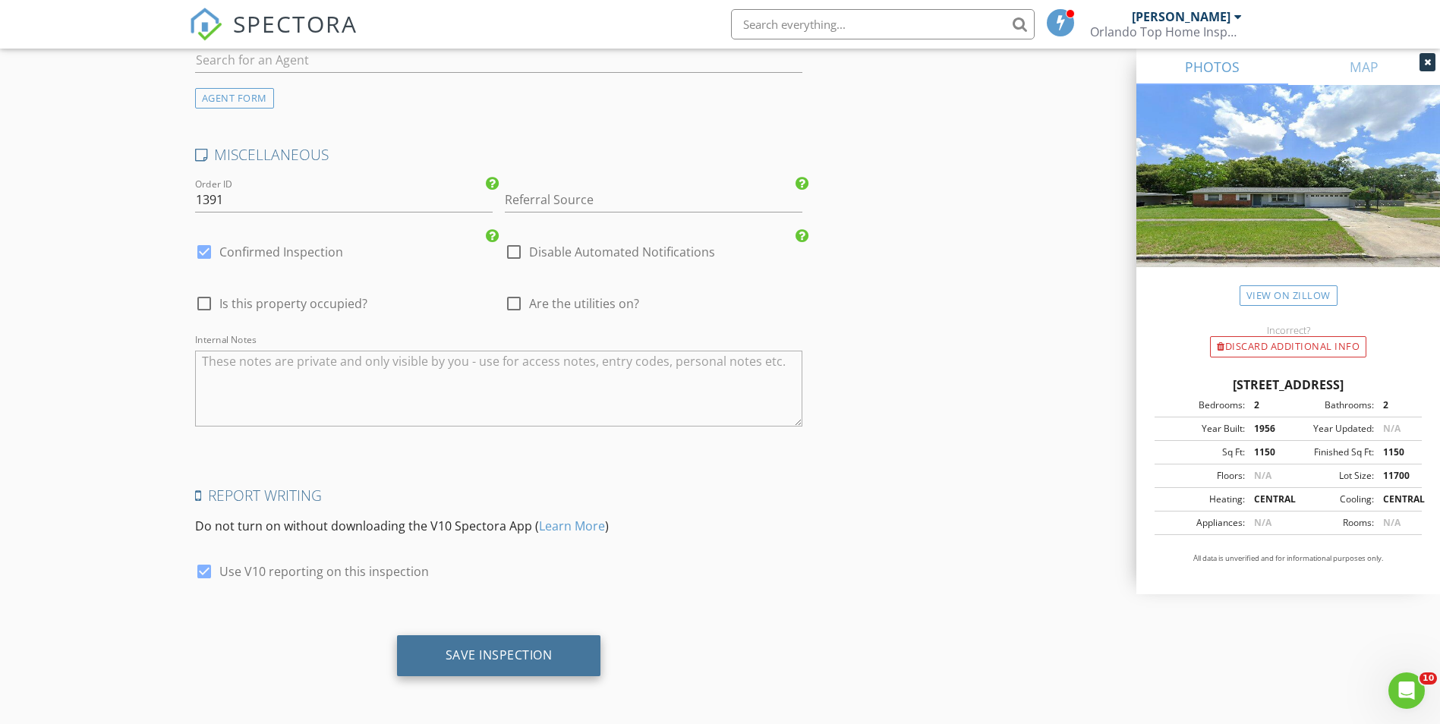
type input "40.0"
click at [516, 650] on div "Save Inspection" at bounding box center [499, 654] width 107 height 15
